Goal: Entertainment & Leisure: Consume media (video, audio)

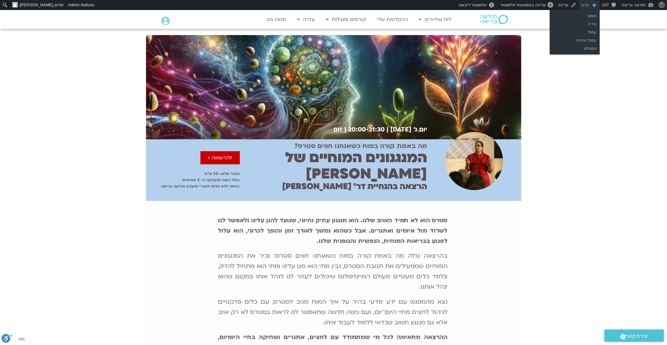
click at [596, 25] on link "מדיה" at bounding box center [575, 24] width 50 height 8
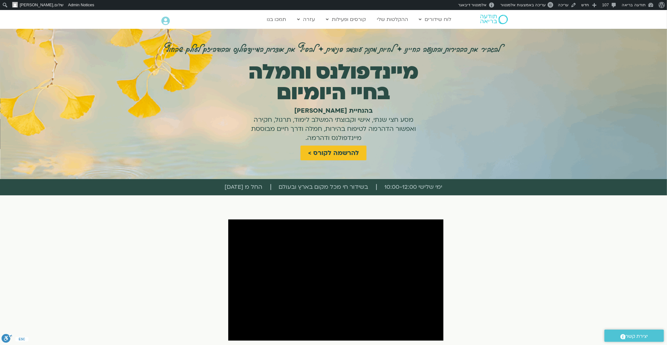
click at [490, 16] on img at bounding box center [495, 19] width 28 height 9
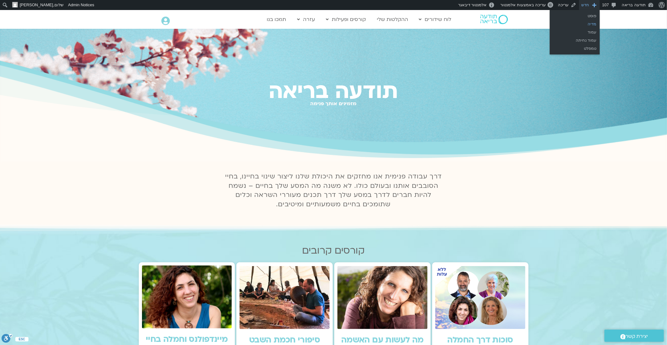
click at [588, 25] on link "מדיה" at bounding box center [575, 24] width 50 height 8
